Goal: Transaction & Acquisition: Purchase product/service

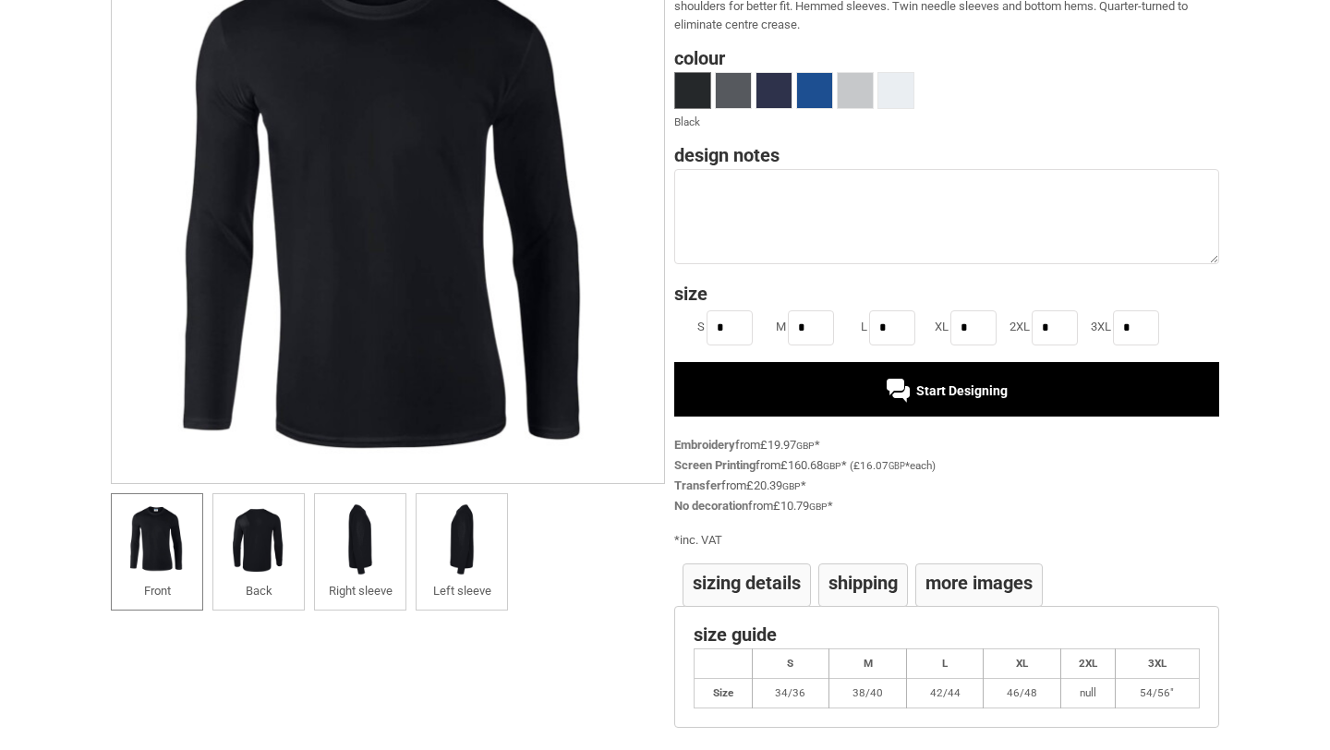
scroll to position [200, 0]
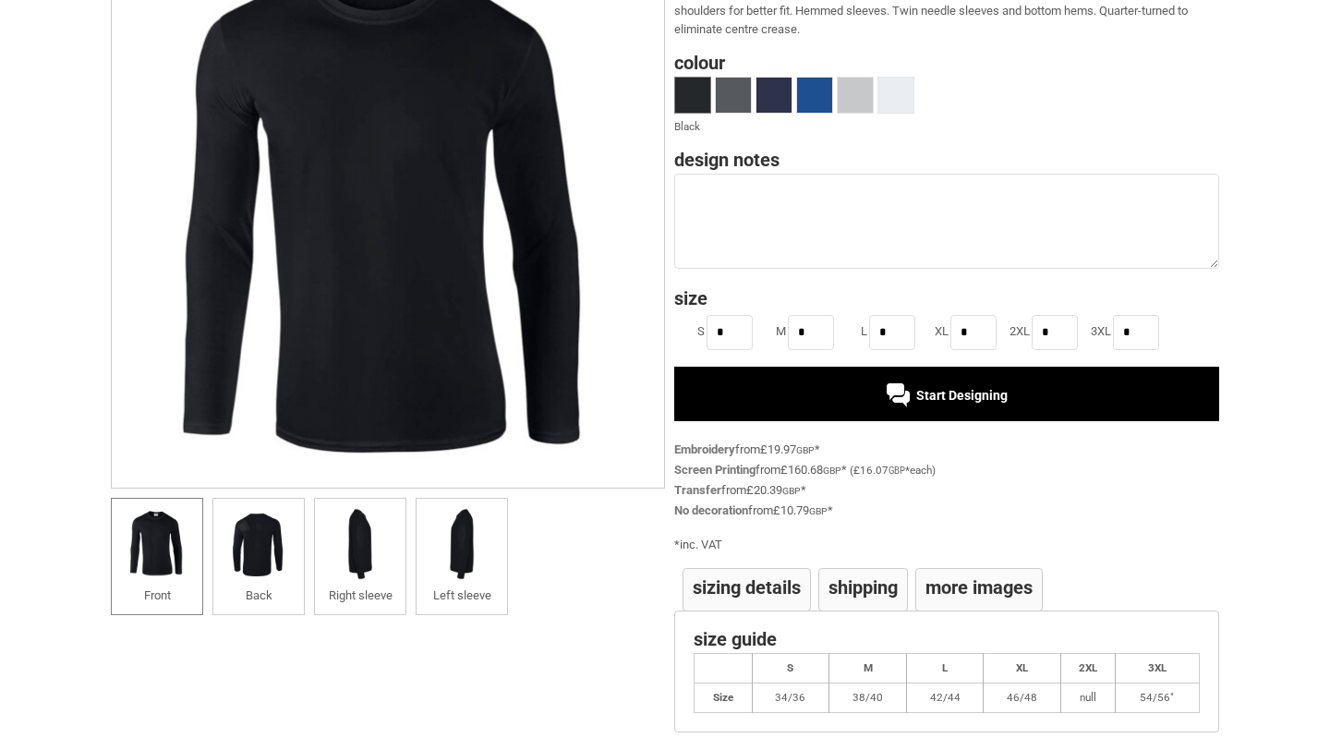
click at [978, 590] on h4 "More Images" at bounding box center [978, 587] width 107 height 18
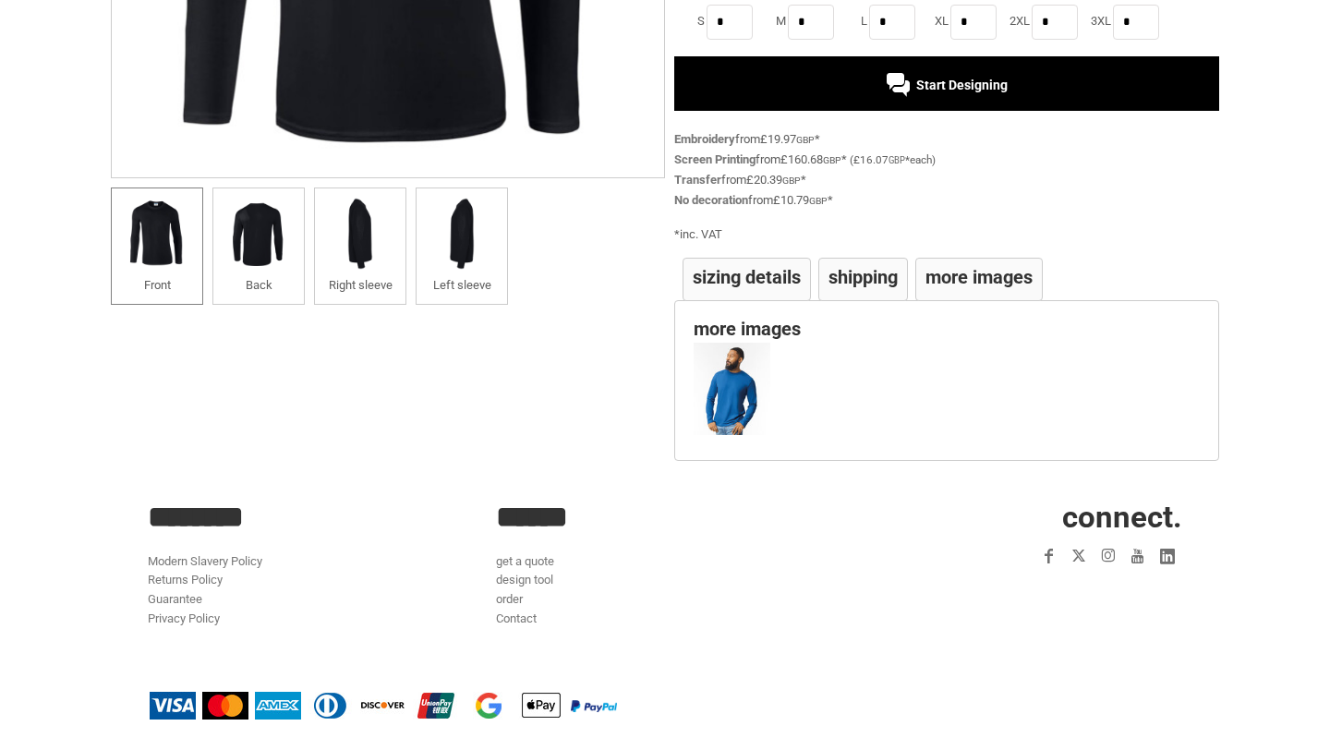
scroll to position [514, 0]
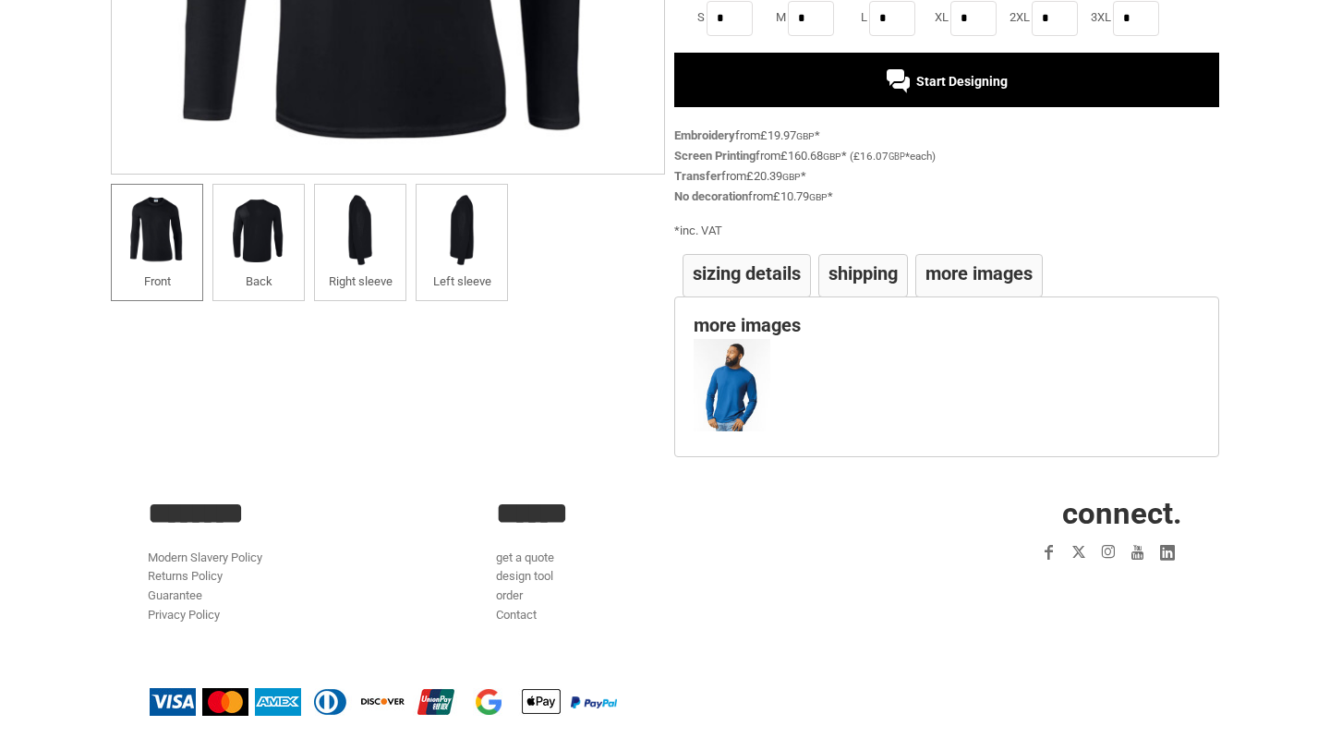
click at [714, 279] on h4 "Sizing Details" at bounding box center [746, 273] width 108 height 18
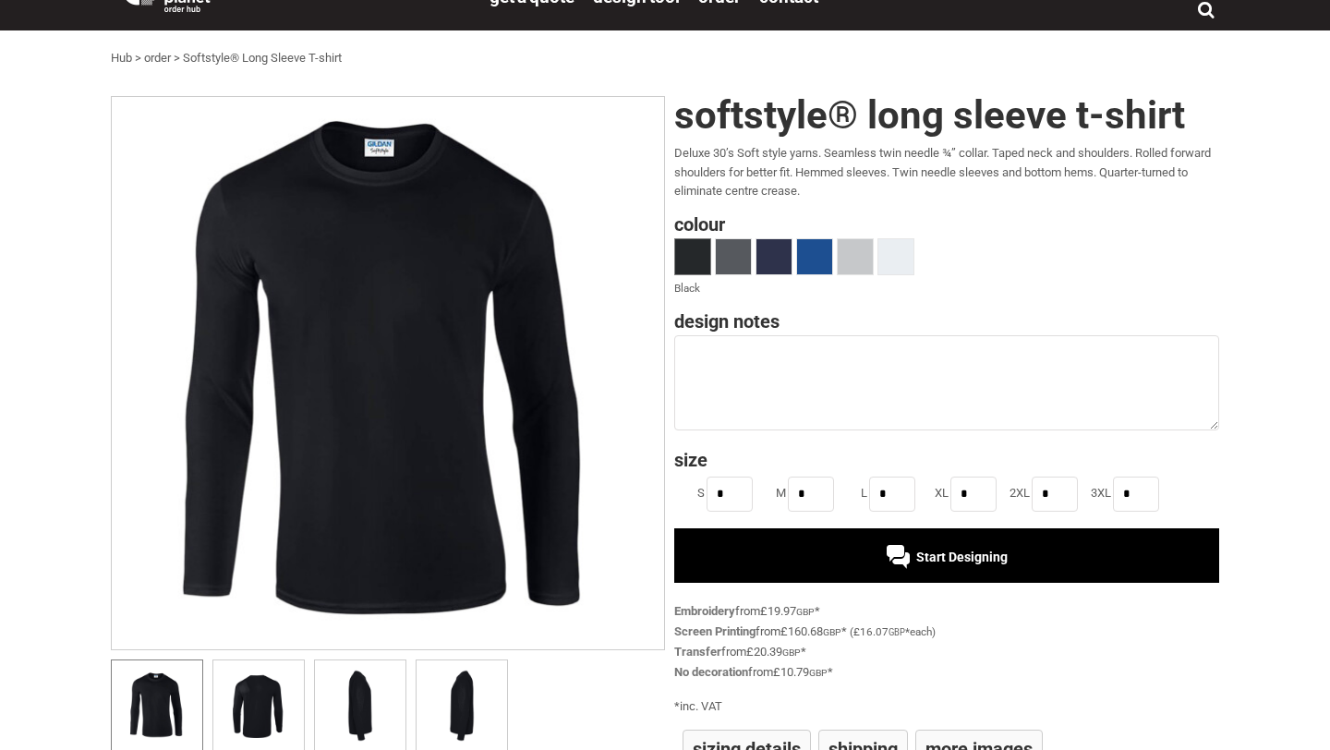
scroll to position [0, 0]
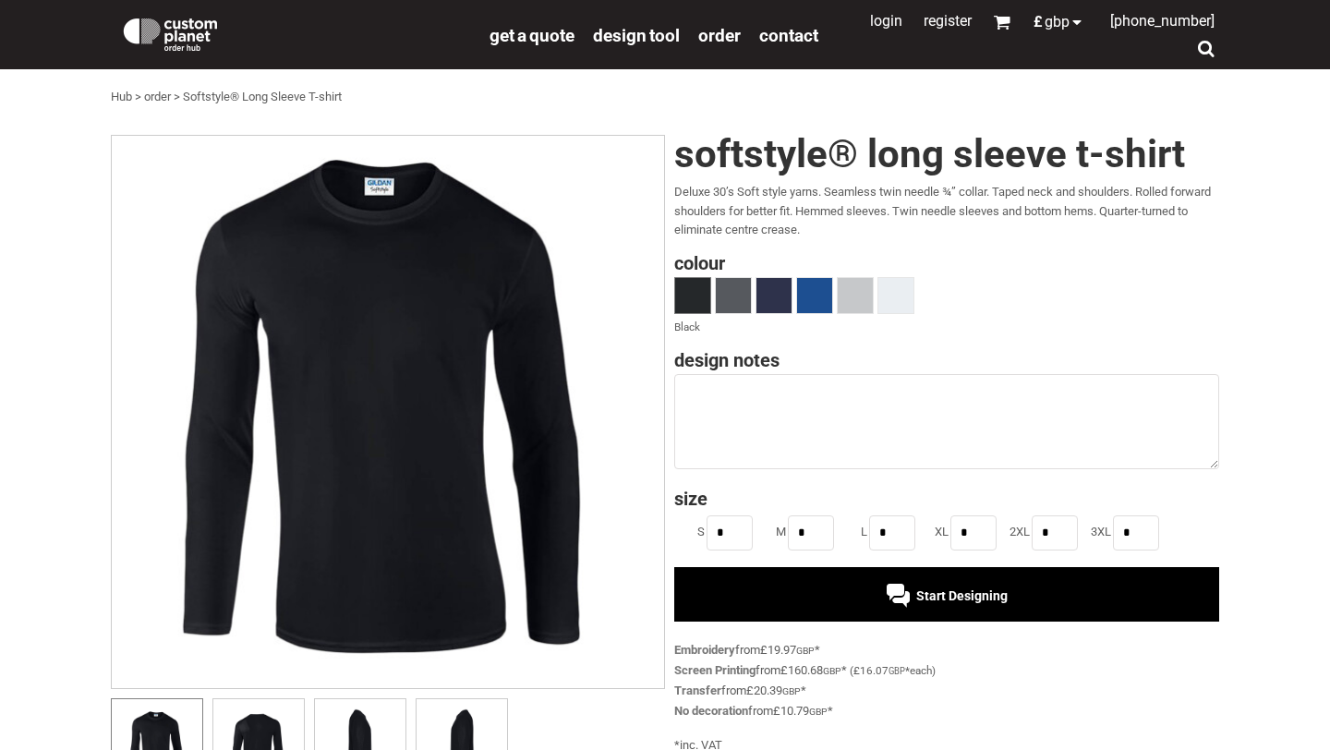
click at [552, 419] on img at bounding box center [388, 412] width 554 height 554
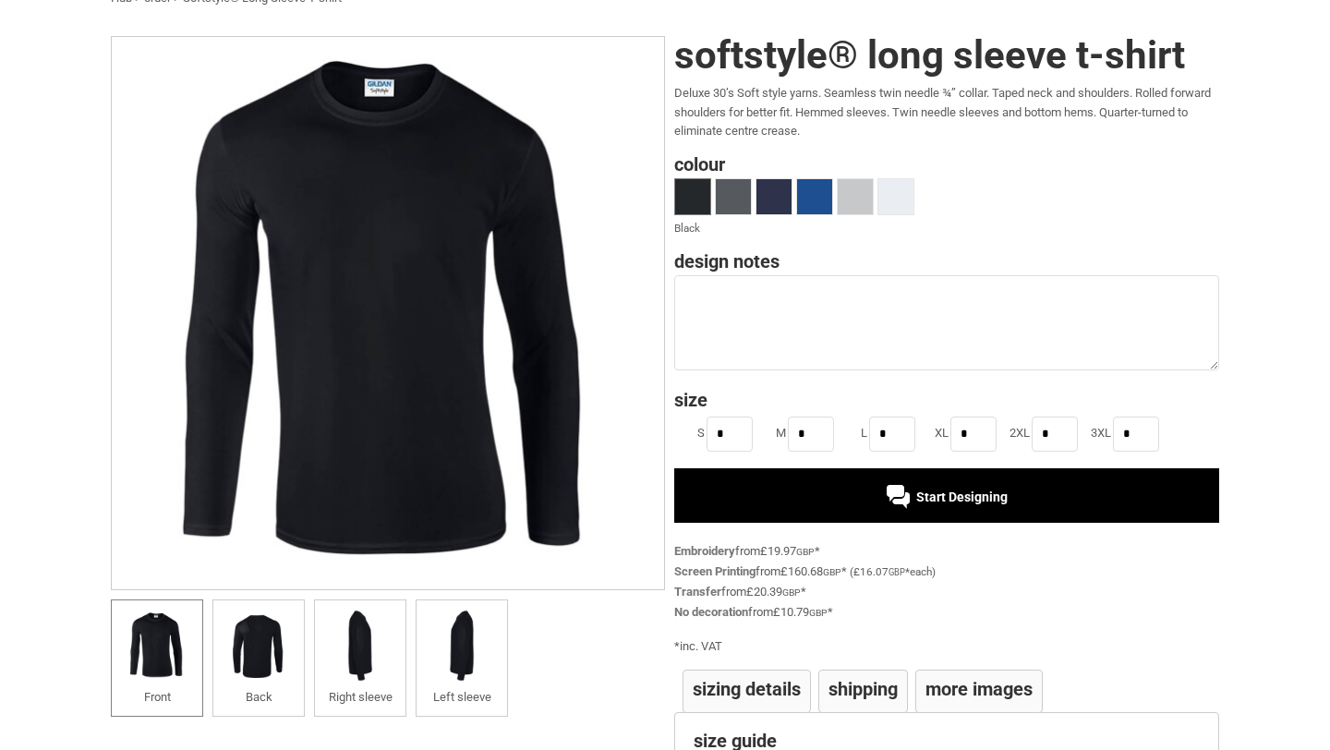
scroll to position [102, 0]
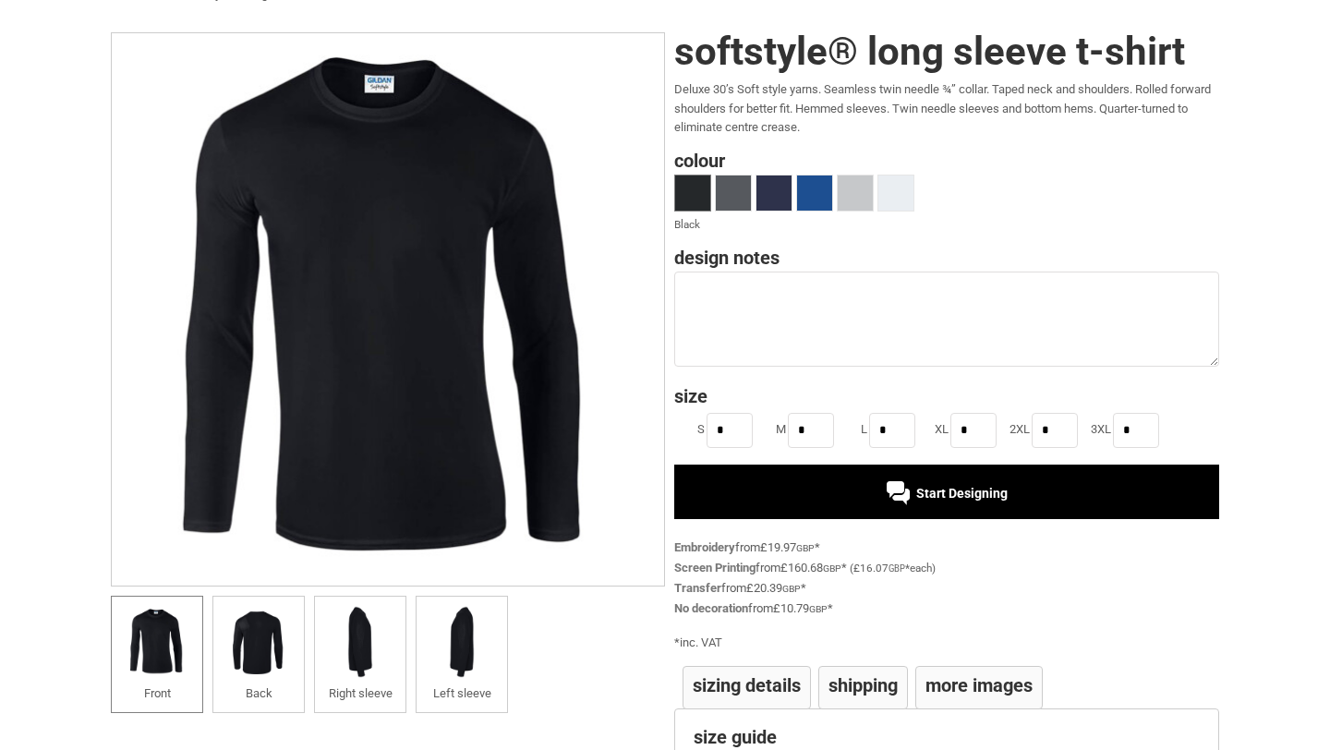
click at [955, 506] on div "Start Designing" at bounding box center [946, 491] width 545 height 54
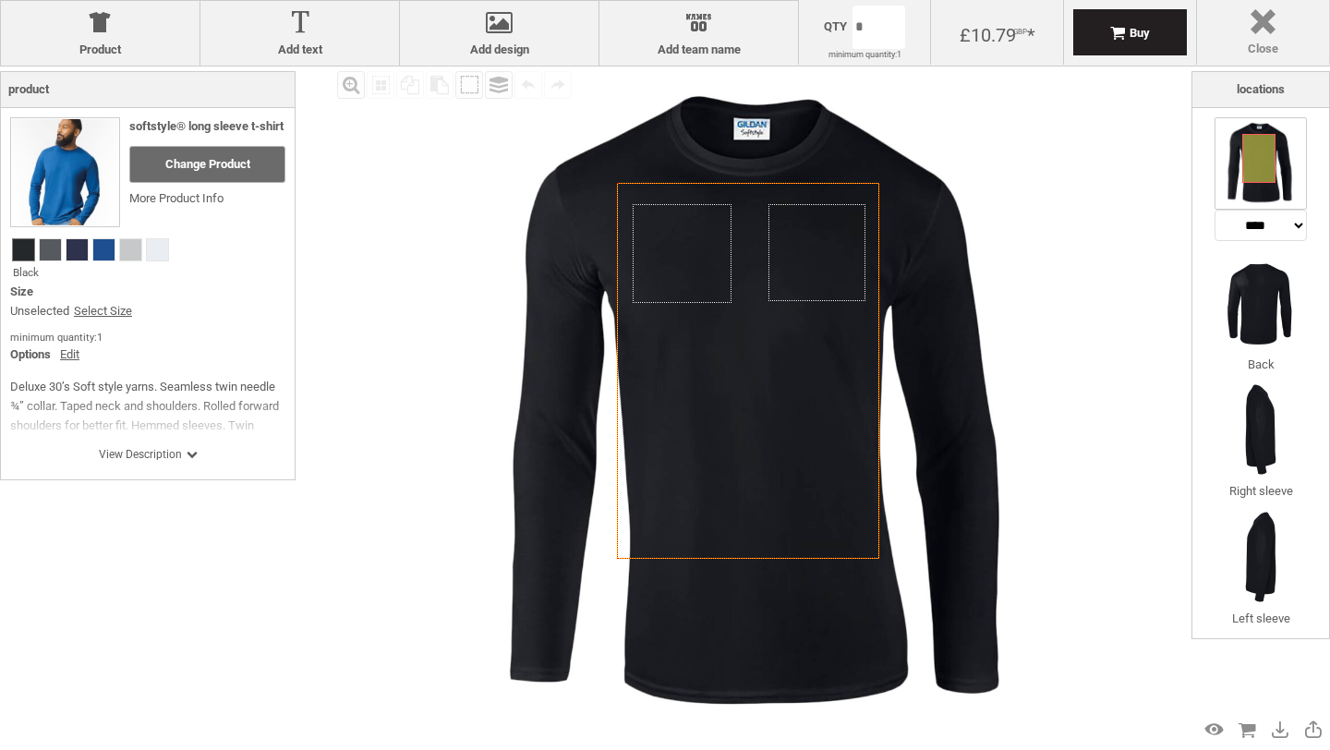
click at [1261, 53] on label "Close" at bounding box center [1263, 49] width 114 height 15
click at [1260, 35] on div at bounding box center [1263, 25] width 114 height 32
